Goal: Task Accomplishment & Management: Manage account settings

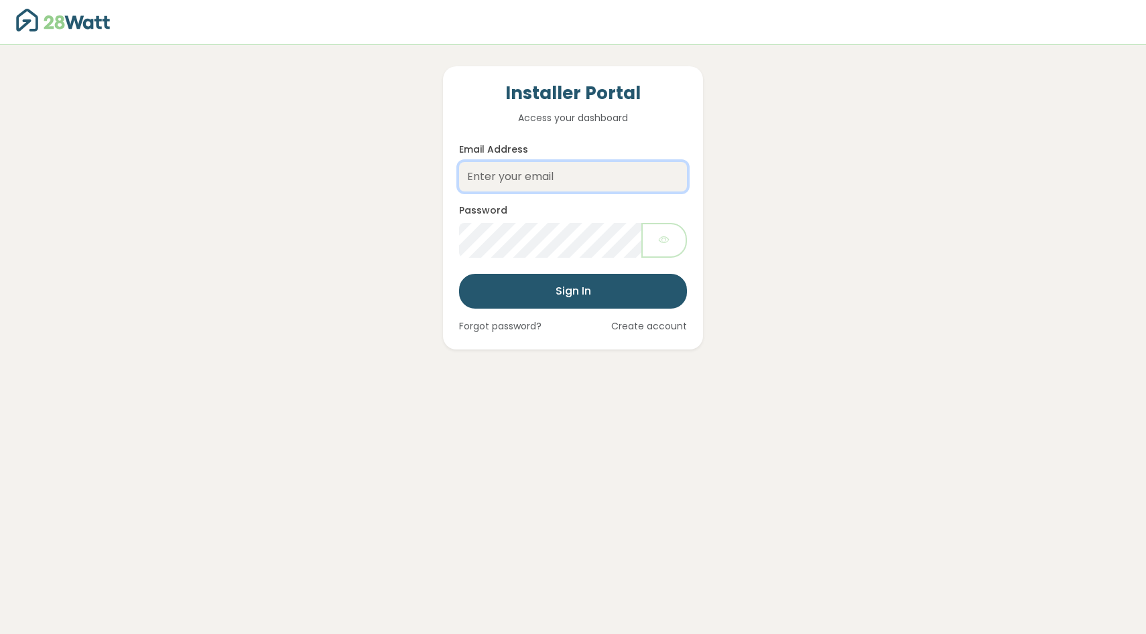
click at [574, 181] on input "Email Address" at bounding box center [573, 176] width 228 height 29
click at [586, 176] on input "Email Address" at bounding box center [573, 175] width 228 height 29
type input "[EMAIL_ADDRESS][DOMAIN_NAME]"
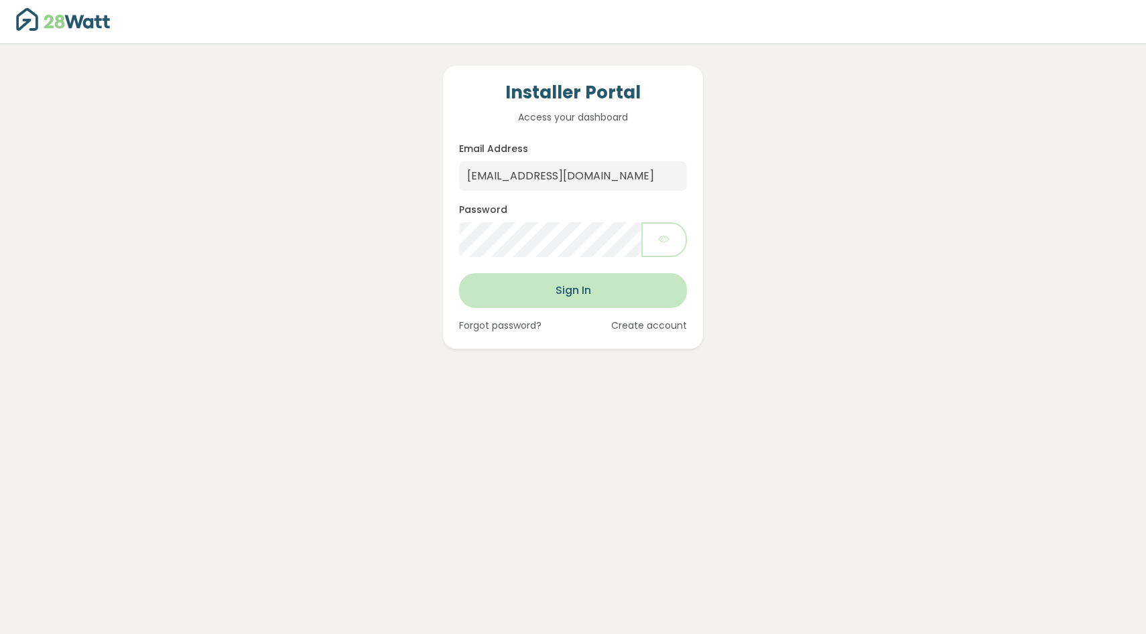
click at [586, 281] on button "Sign In" at bounding box center [573, 290] width 228 height 35
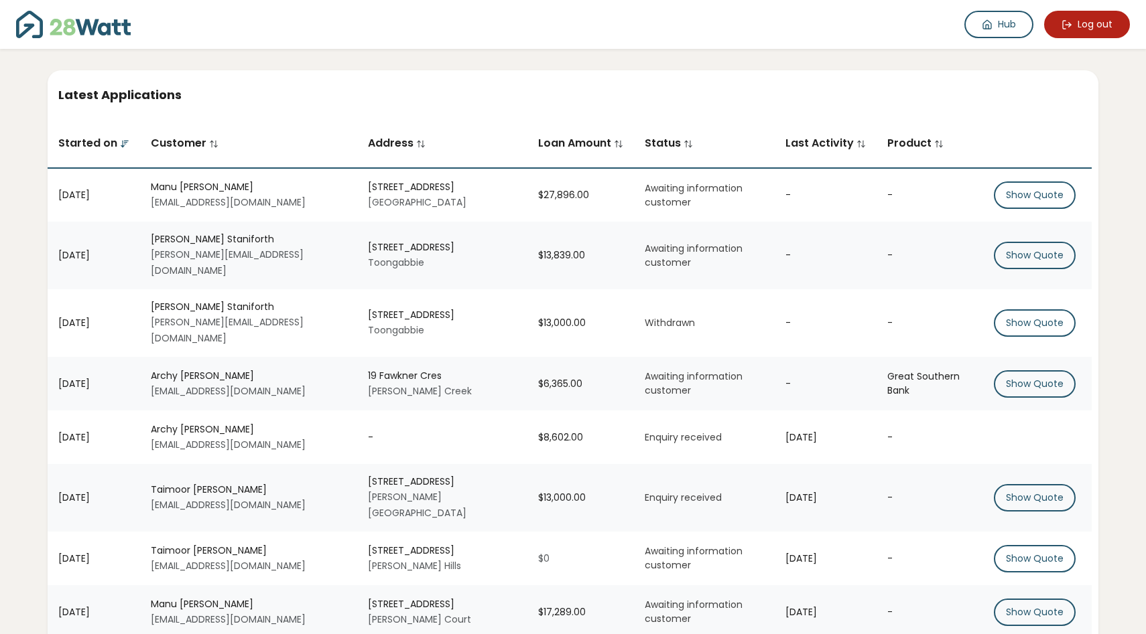
click at [1087, 18] on button "Log out" at bounding box center [1087, 24] width 86 height 27
